Goal: Transaction & Acquisition: Subscribe to service/newsletter

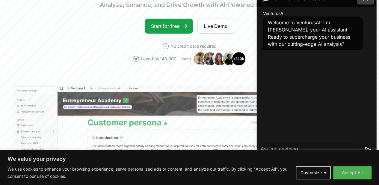
scroll to position [90, 0]
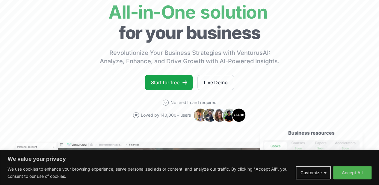
scroll to position [0, 0]
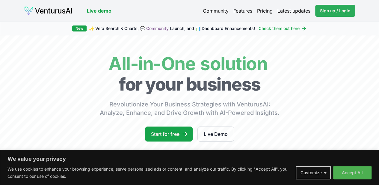
click at [336, 12] on span "Sign up / Login" at bounding box center [335, 11] width 30 height 6
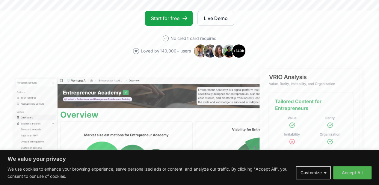
scroll to position [120, 0]
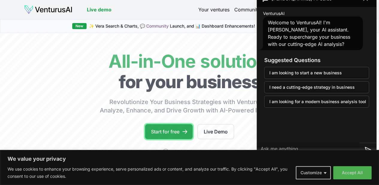
click at [173, 139] on link "Start for free" at bounding box center [169, 131] width 48 height 15
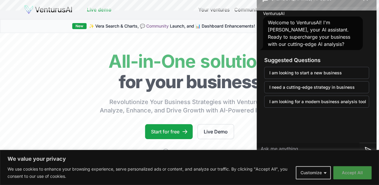
click at [352, 172] on button "Accept All" at bounding box center [353, 172] width 38 height 13
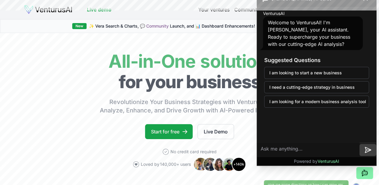
click at [370, 151] on icon at bounding box center [368, 149] width 7 height 7
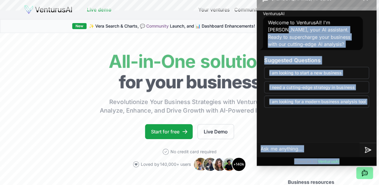
click at [376, 1] on body "We value your privacy We use cookies to enhance your browsing experience, serve…" at bounding box center [189, 92] width 379 height 185
